Goal: Task Accomplishment & Management: Use online tool/utility

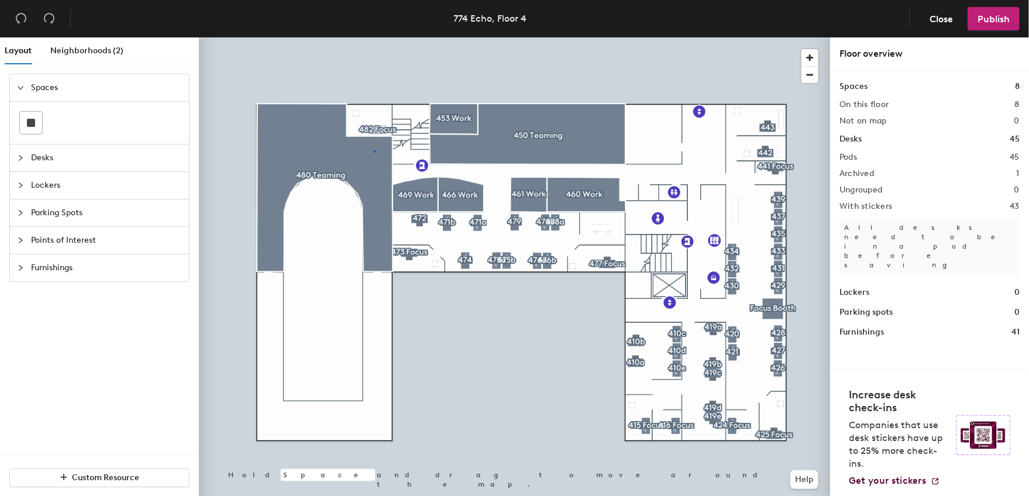
click at [374, 37] on div at bounding box center [514, 37] width 631 height 0
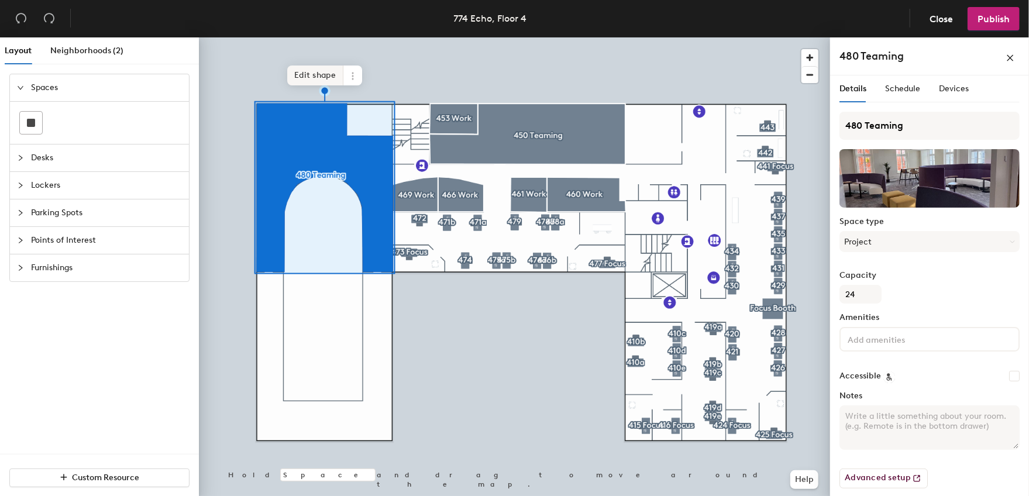
click at [326, 77] on span "Edit shape" at bounding box center [315, 76] width 56 height 20
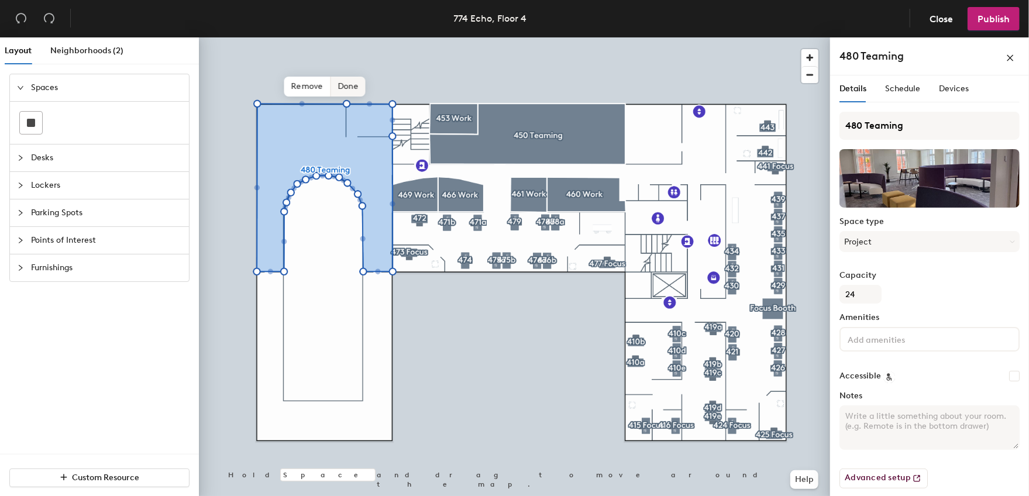
click at [341, 87] on span "Done" at bounding box center [348, 87] width 35 height 20
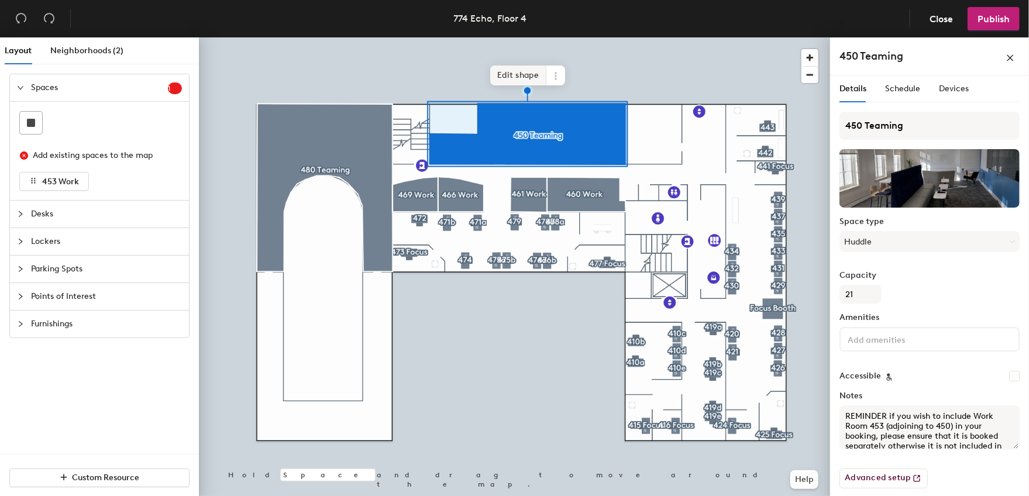
click at [510, 75] on span "Edit shape" at bounding box center [518, 76] width 56 height 20
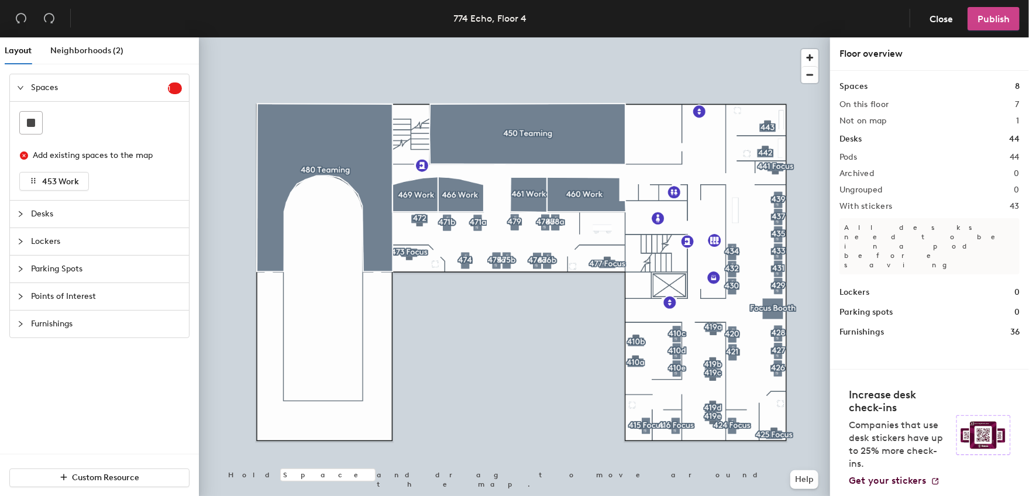
click at [999, 15] on span "Publish" at bounding box center [994, 18] width 32 height 11
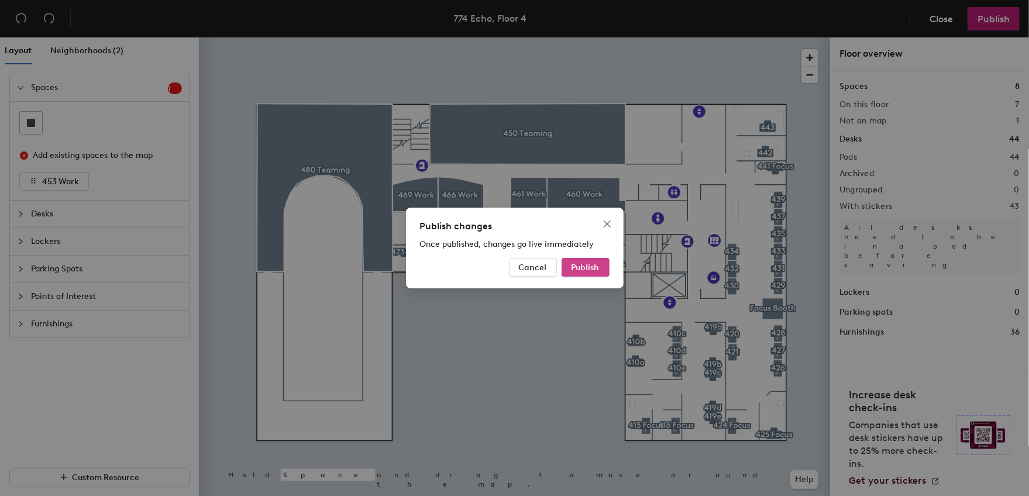
click at [595, 269] on span "Publish" at bounding box center [586, 268] width 28 height 10
